Goal: Navigation & Orientation: Go to known website

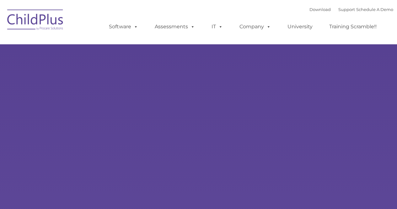
type input ""
select select "MEDIUM"
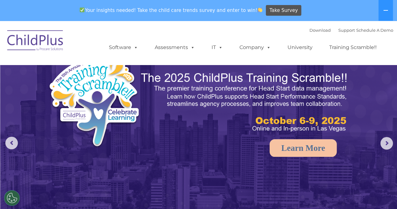
click at [33, 41] on img at bounding box center [35, 41] width 63 height 31
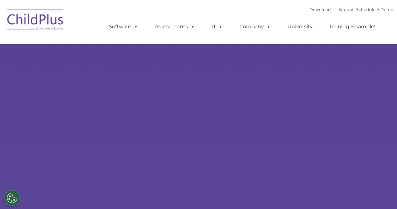
select select "MEDIUM"
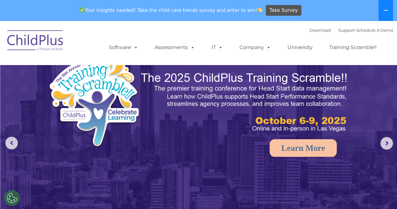
click at [386, 13] on icon at bounding box center [385, 10] width 5 height 5
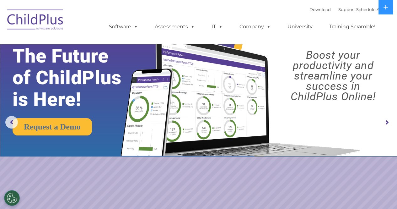
click at [39, 24] on img at bounding box center [35, 20] width 63 height 31
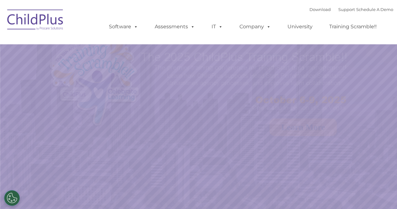
select select "MEDIUM"
